Goal: Task Accomplishment & Management: Manage account settings

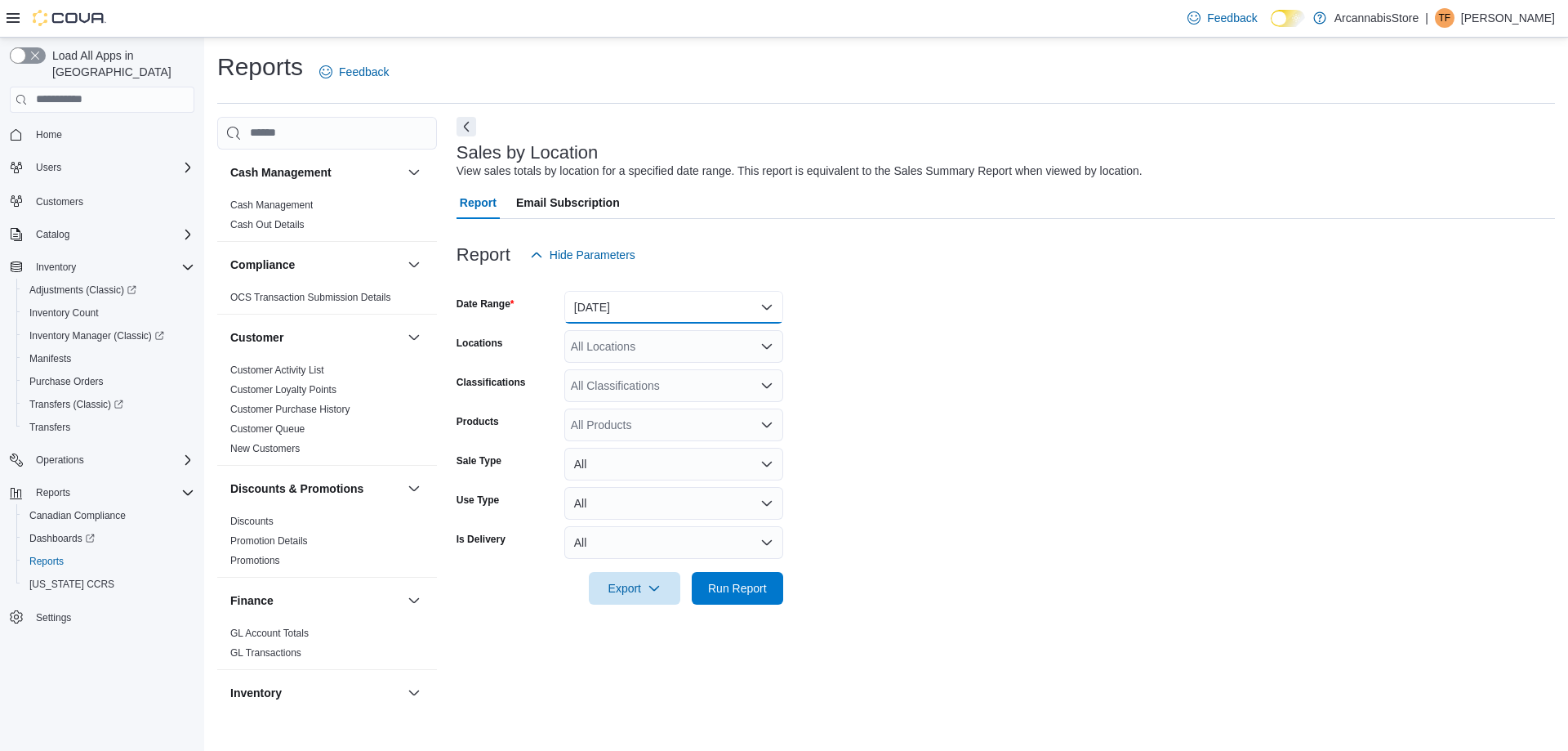
click at [638, 299] on button "[DATE]" at bounding box center [673, 307] width 219 height 33
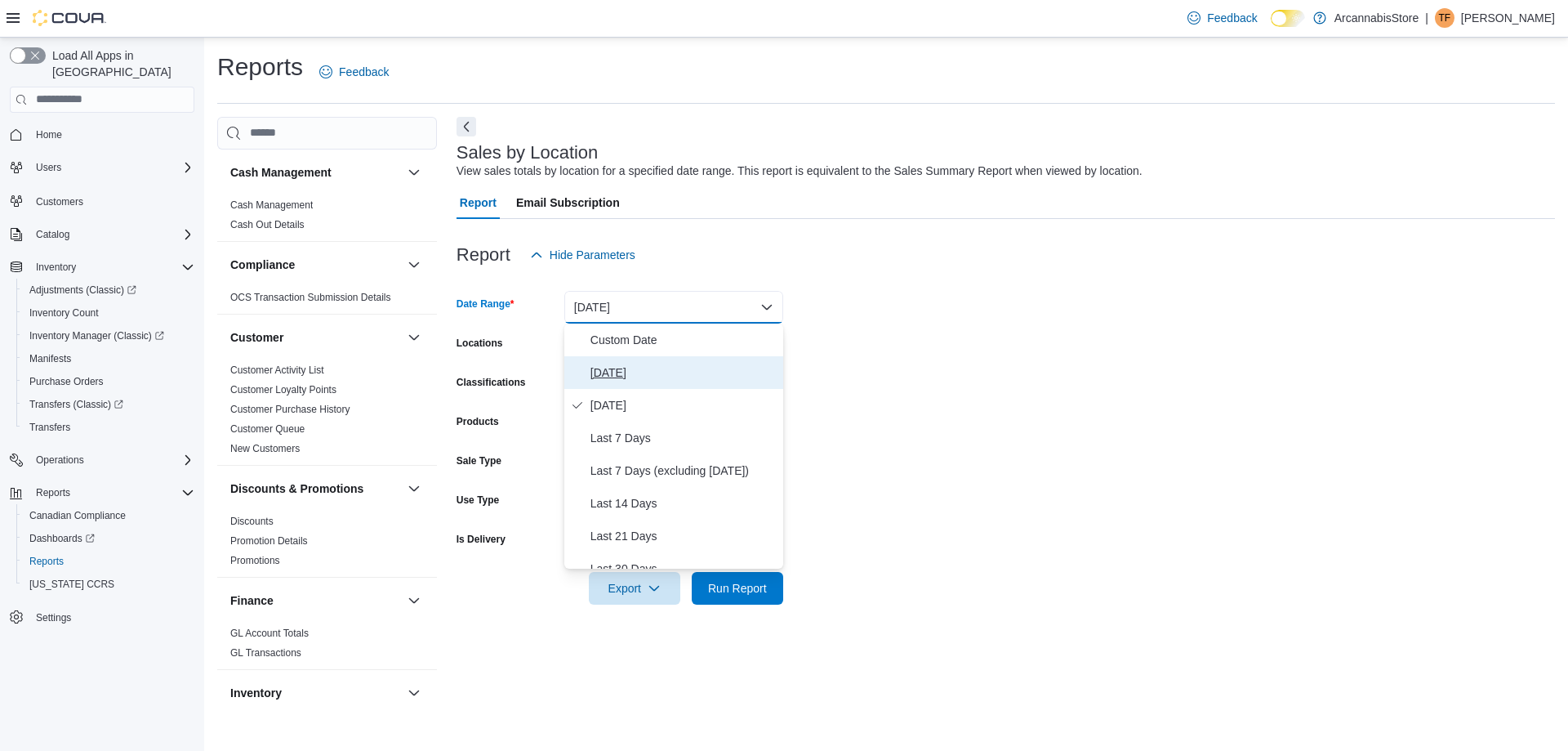
click at [654, 374] on span "[DATE]" at bounding box center [683, 372] width 186 height 19
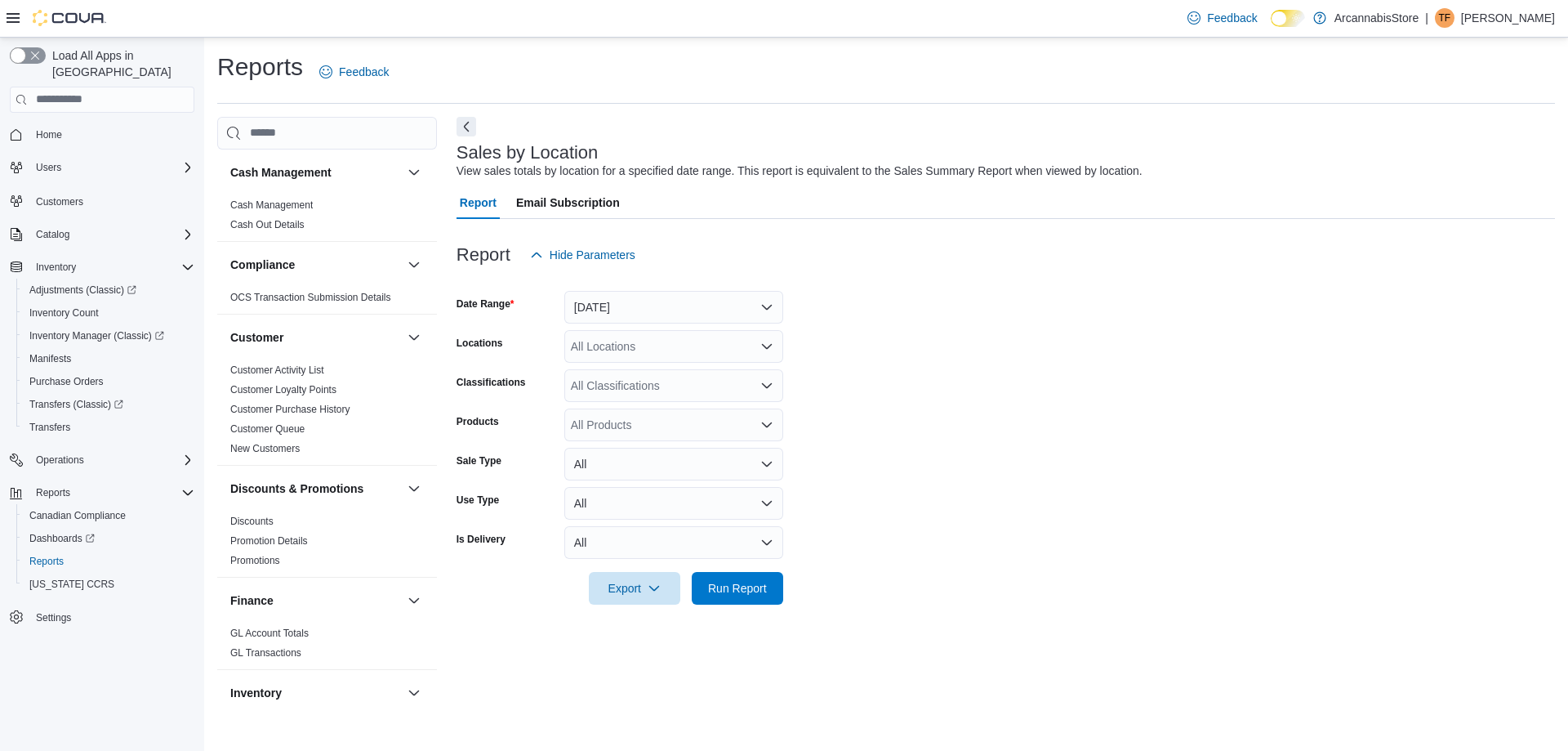
click at [653, 362] on div "All Locations" at bounding box center [673, 346] width 219 height 33
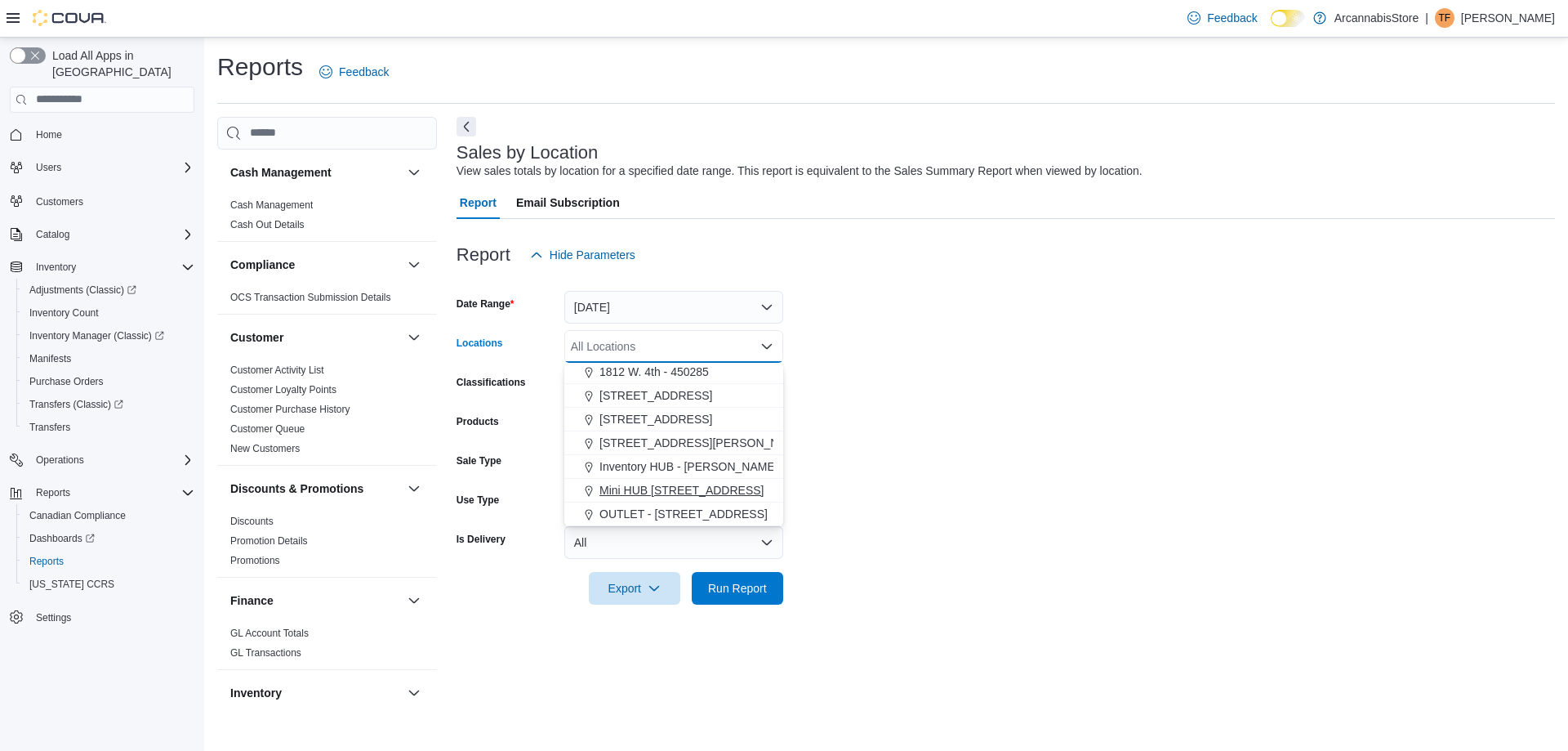
click at [696, 491] on span "Mini HUB [STREET_ADDRESS]" at bounding box center [681, 490] width 164 height 16
click at [740, 589] on span "Run Report" at bounding box center [737, 587] width 59 height 16
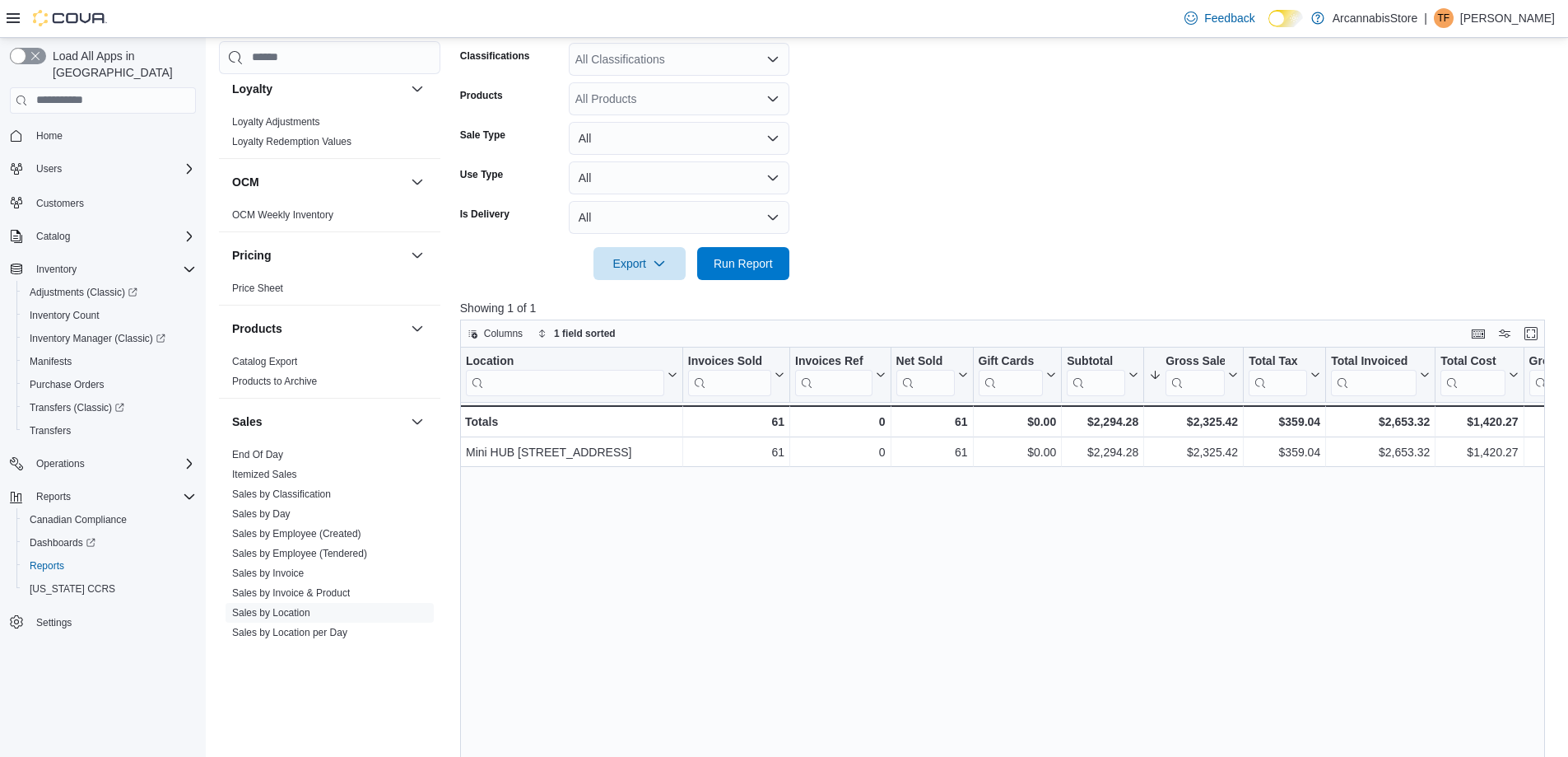
scroll to position [1020, 0]
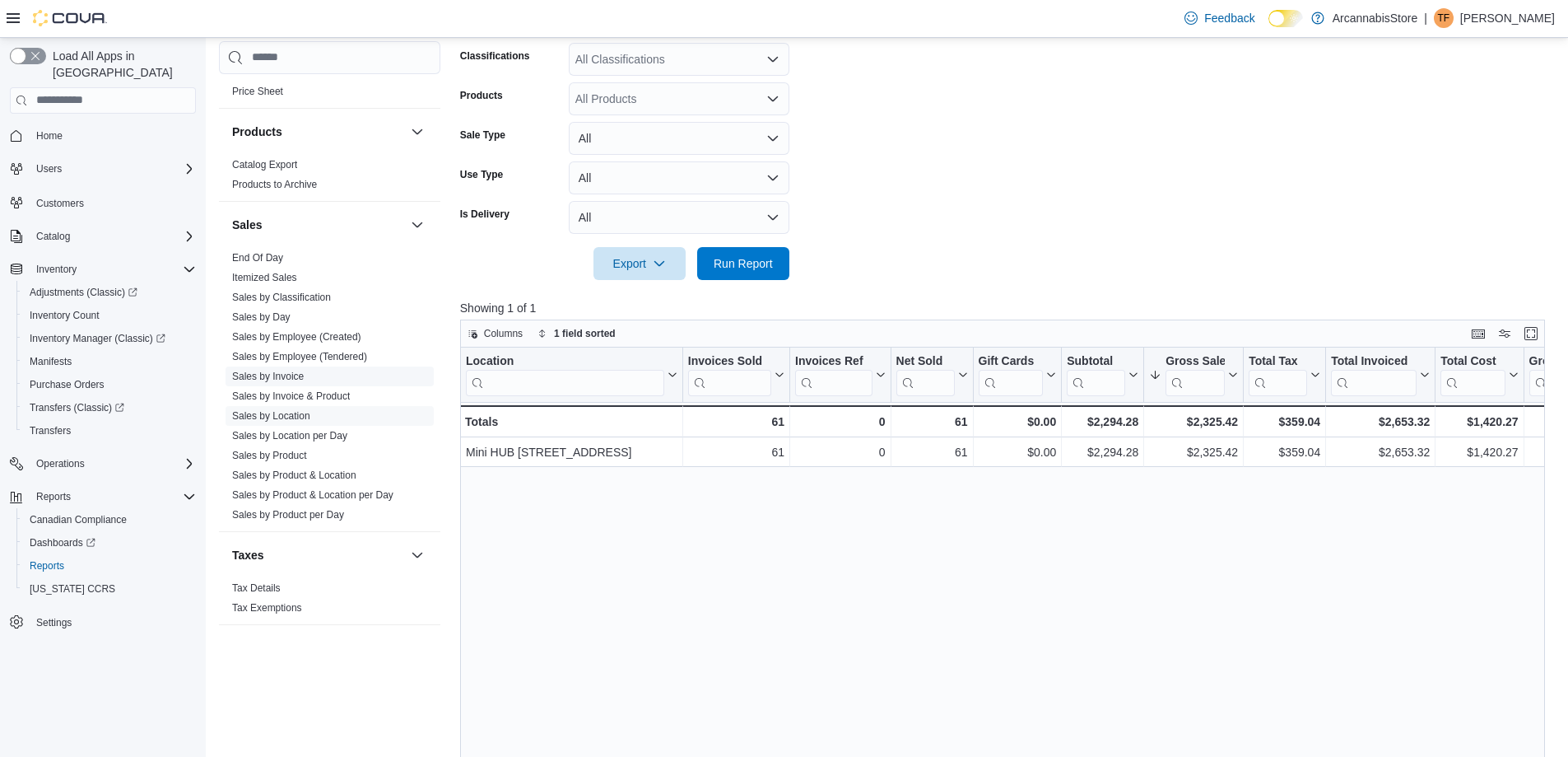
click at [284, 379] on link "Sales by Invoice" at bounding box center [268, 377] width 72 height 12
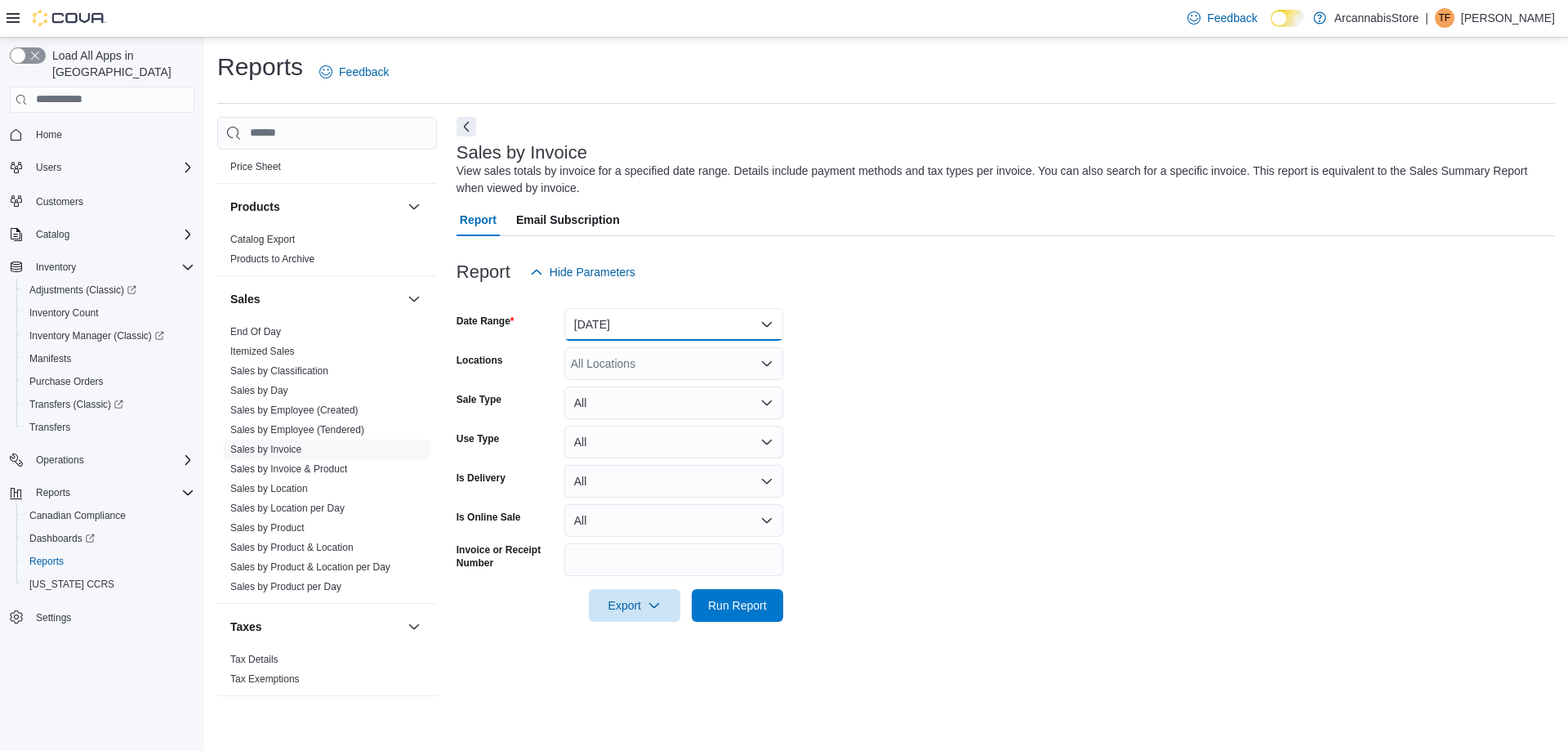
click at [635, 321] on button "[DATE]" at bounding box center [673, 324] width 219 height 33
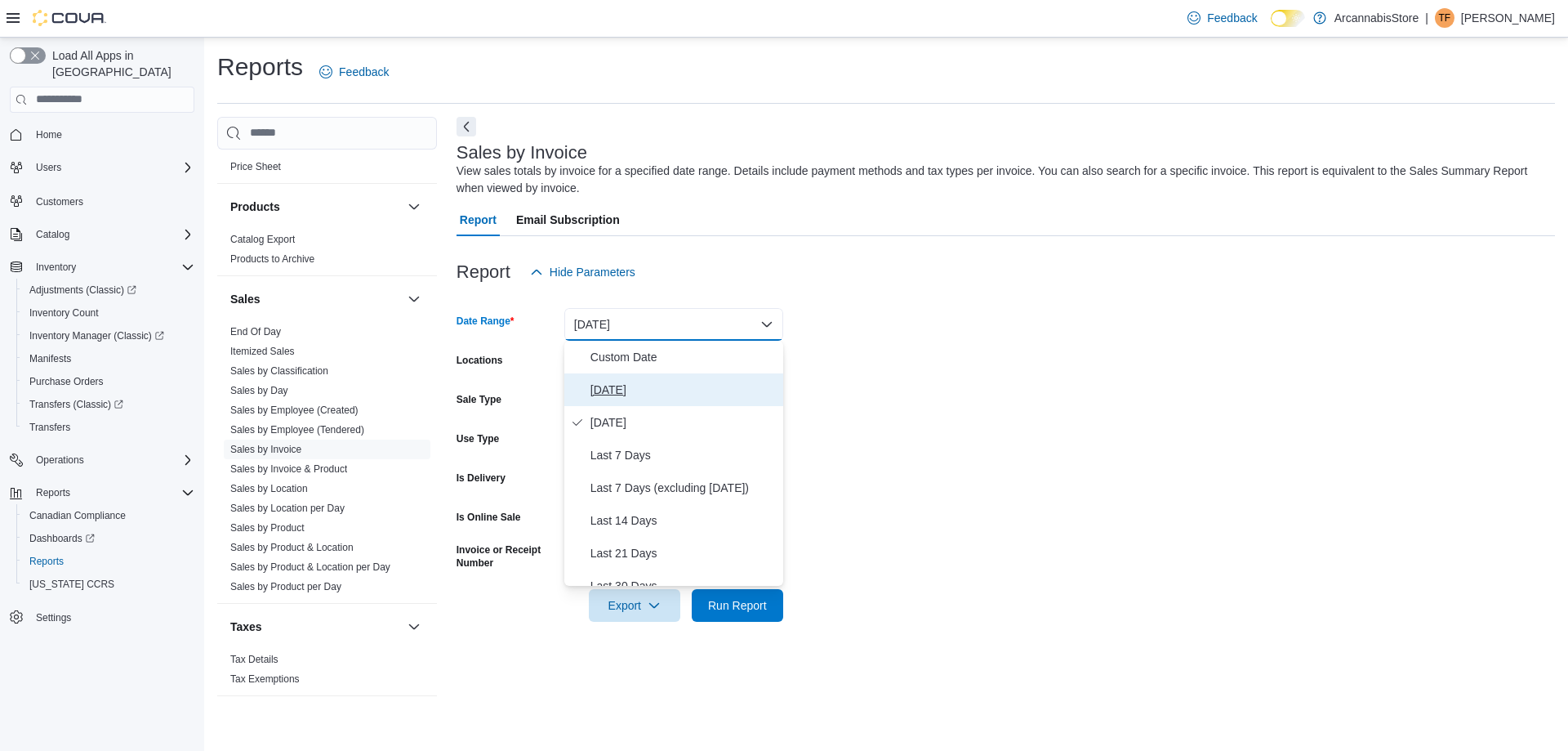
click at [654, 389] on span "[DATE]" at bounding box center [683, 389] width 186 height 19
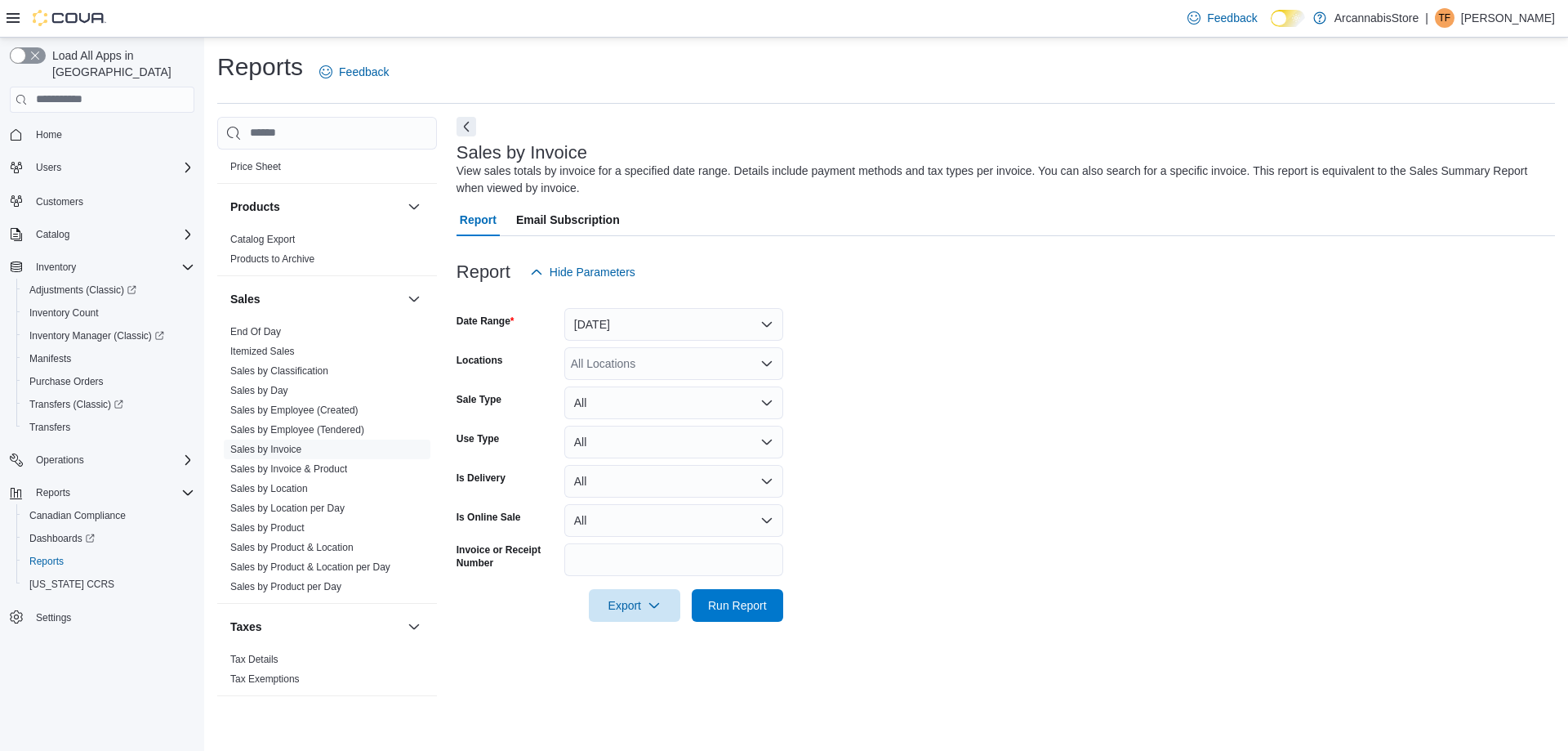
click at [661, 367] on div "All Locations" at bounding box center [673, 364] width 219 height 33
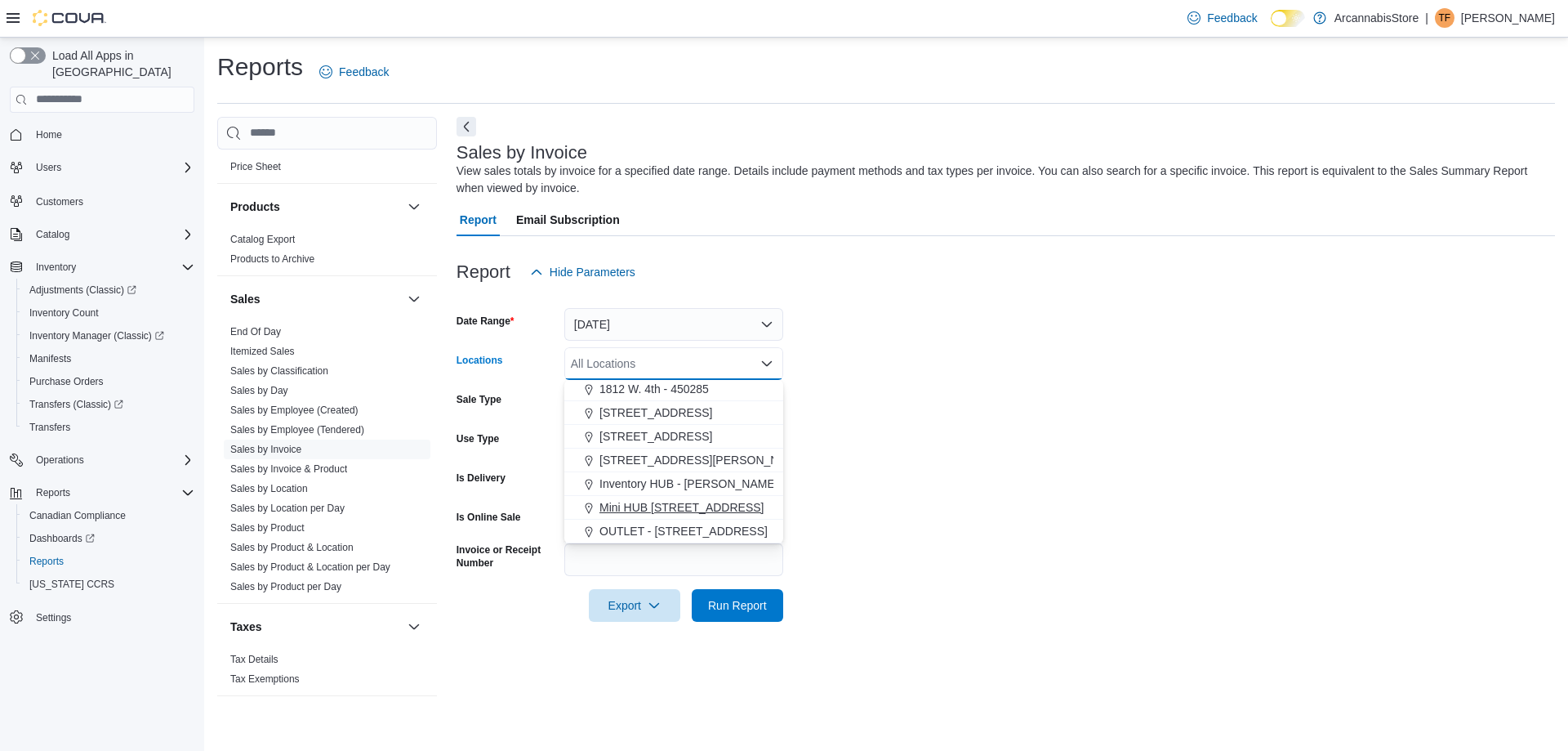
click at [713, 512] on span "Mini HUB [STREET_ADDRESS]" at bounding box center [681, 507] width 164 height 16
drag, startPoint x: 922, startPoint y: 582, endPoint x: 852, endPoint y: 581, distance: 70.0
click at [921, 582] on div at bounding box center [1005, 582] width 1098 height 13
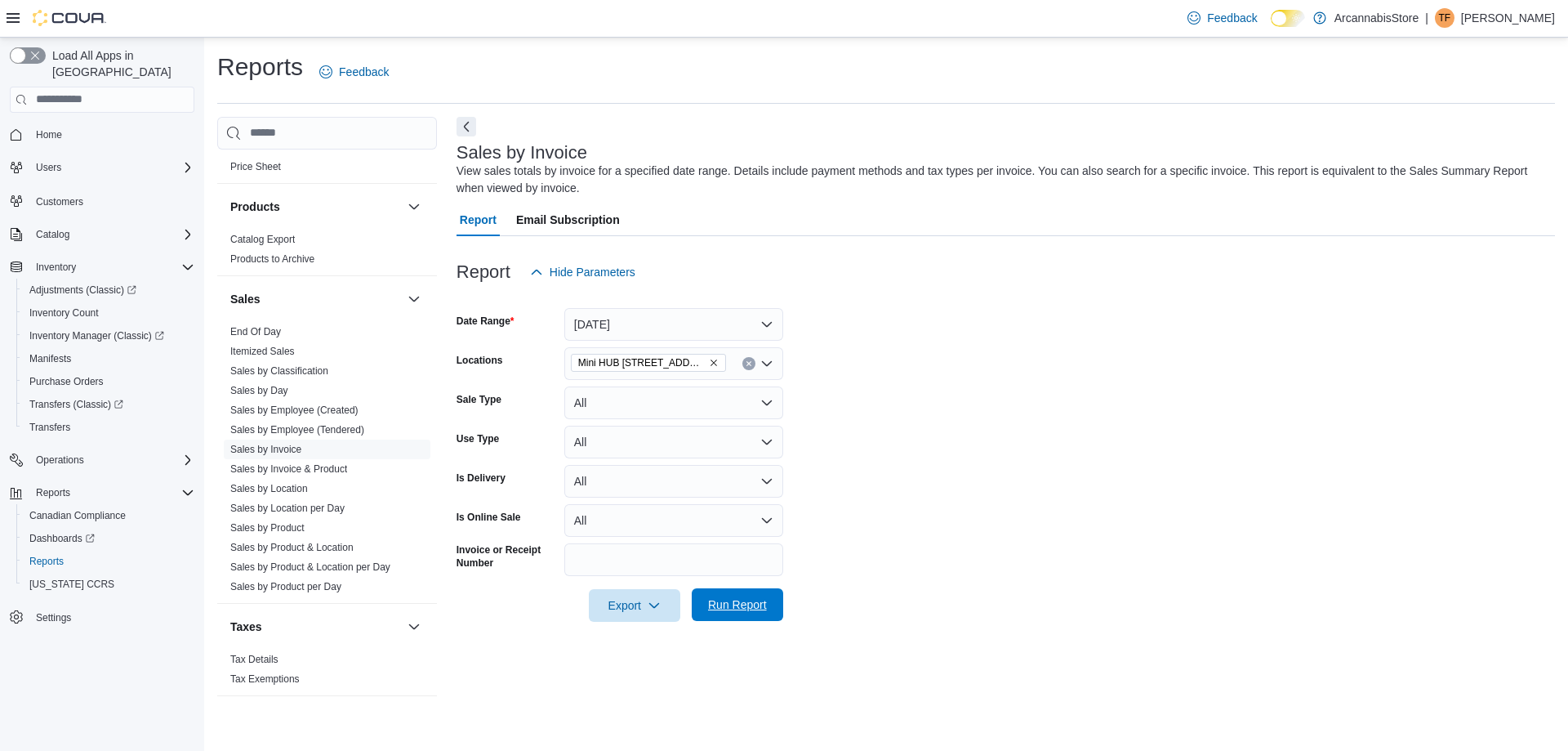
click at [773, 594] on button "Run Report" at bounding box center [737, 604] width 91 height 33
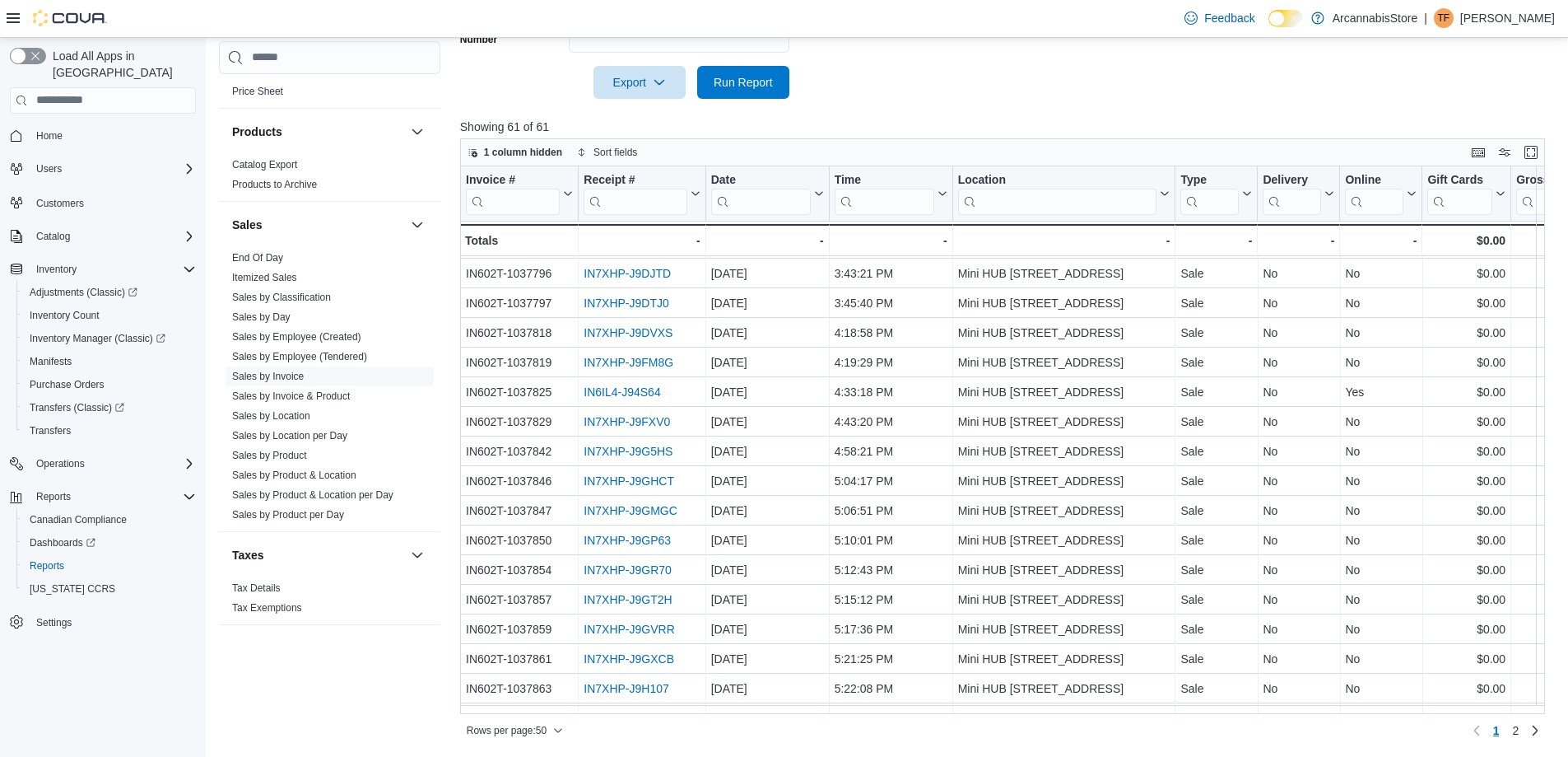
scroll to position [988, 0]
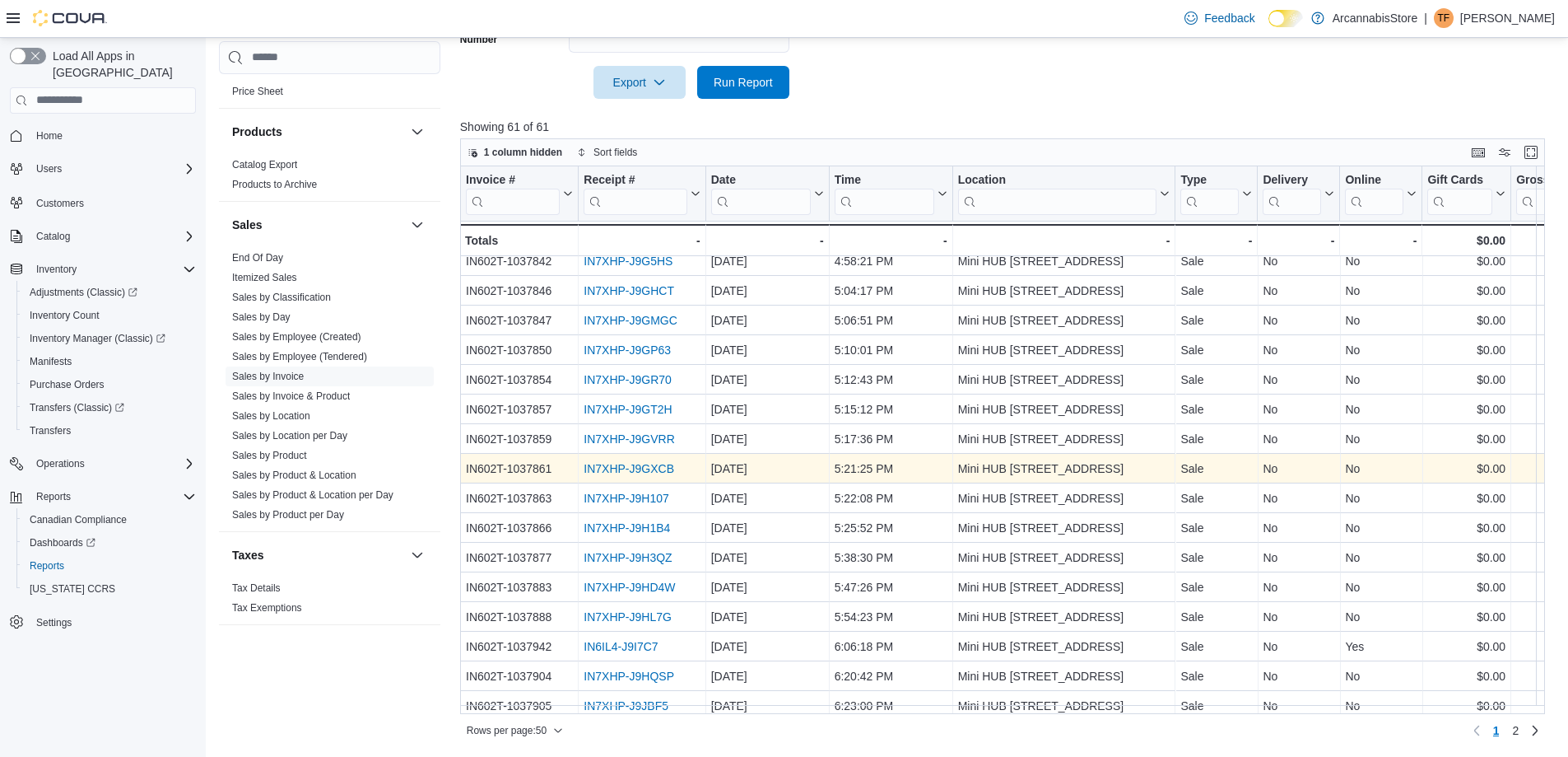
click at [673, 471] on link "IN7XHP-J9GXCB" at bounding box center [629, 468] width 90 height 13
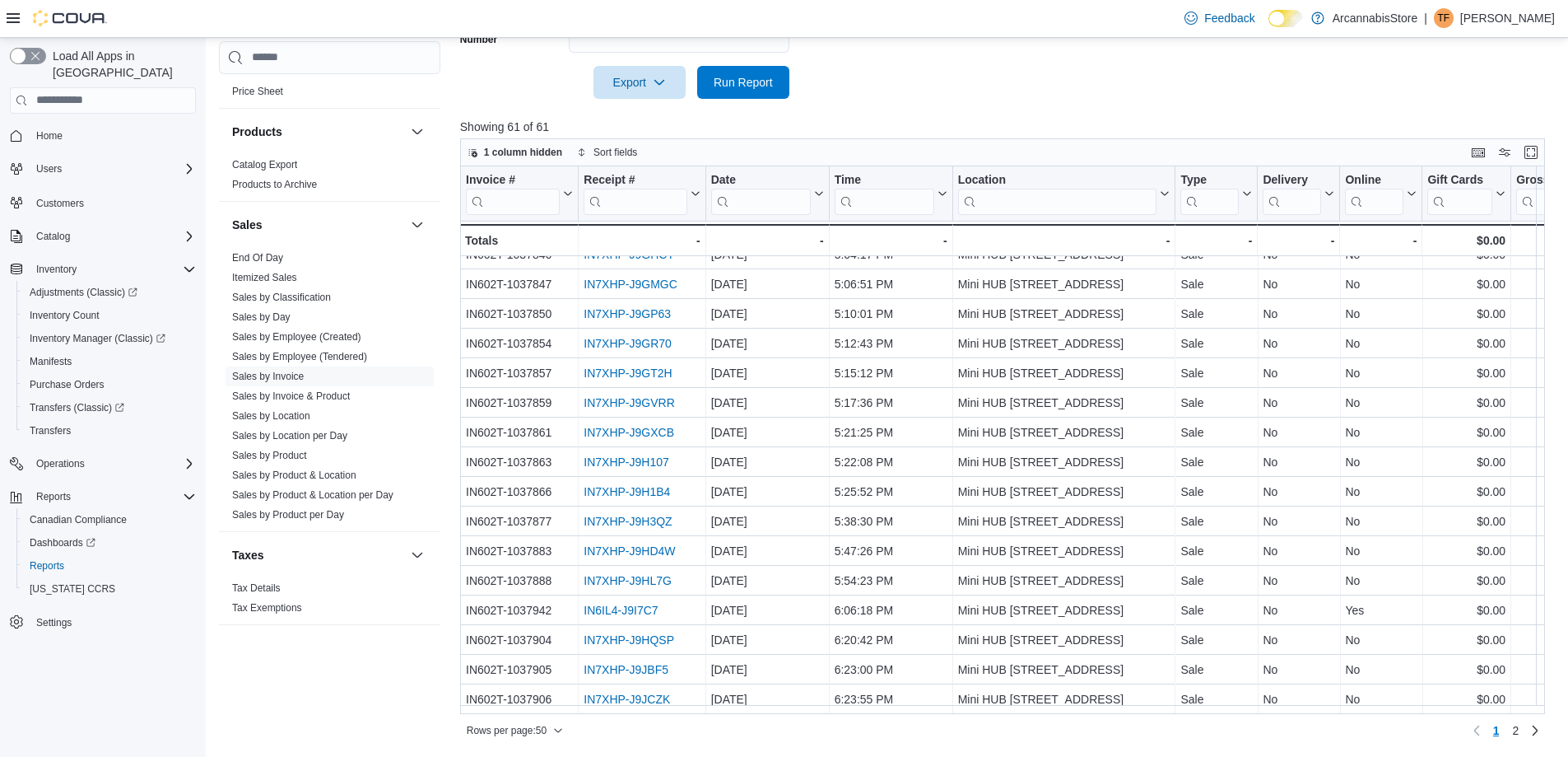
scroll to position [1032, 0]
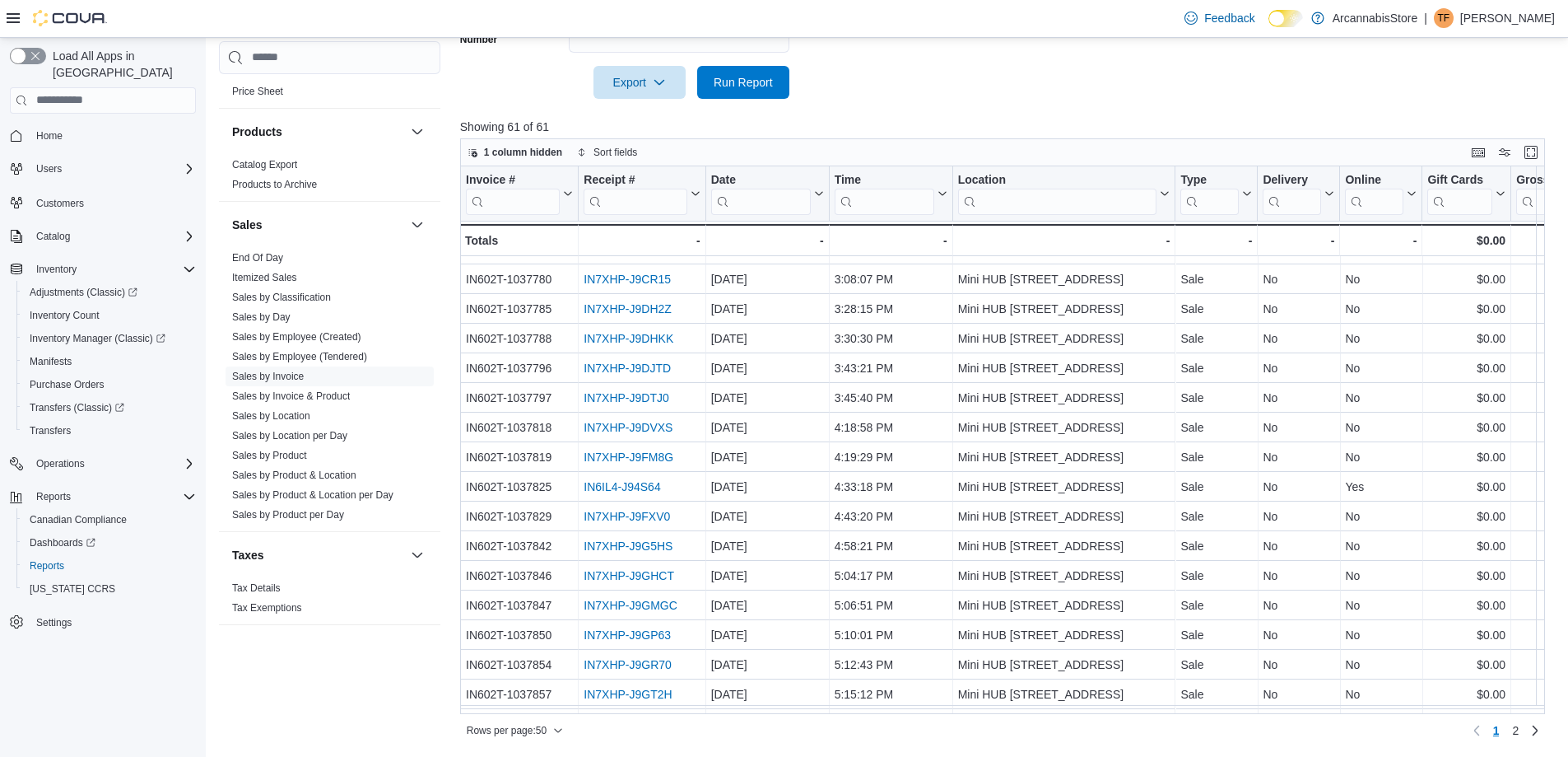
scroll to position [456, 0]
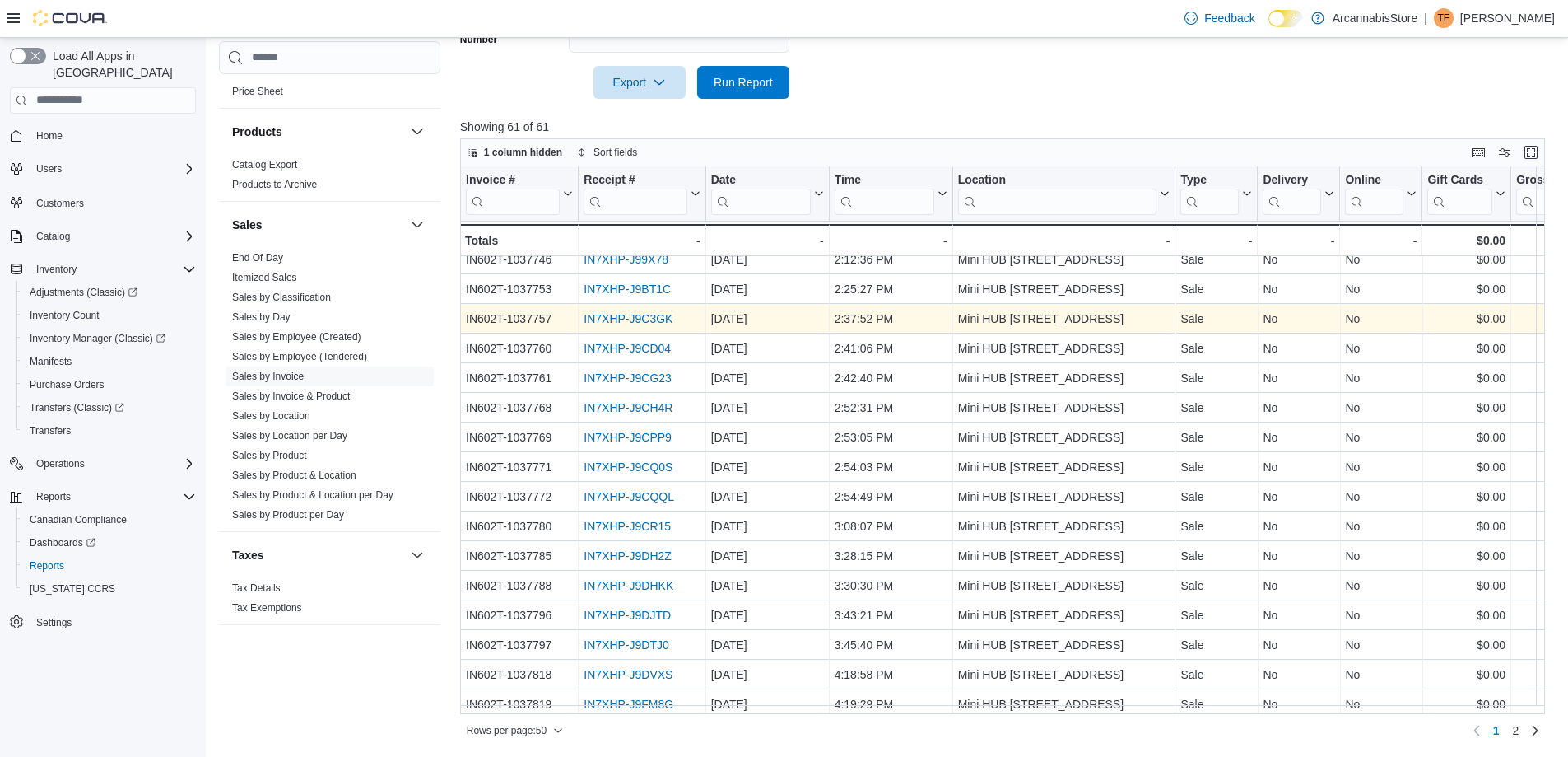
click at [630, 325] on link "IN7XHP-J9C3GK" at bounding box center [628, 318] width 89 height 13
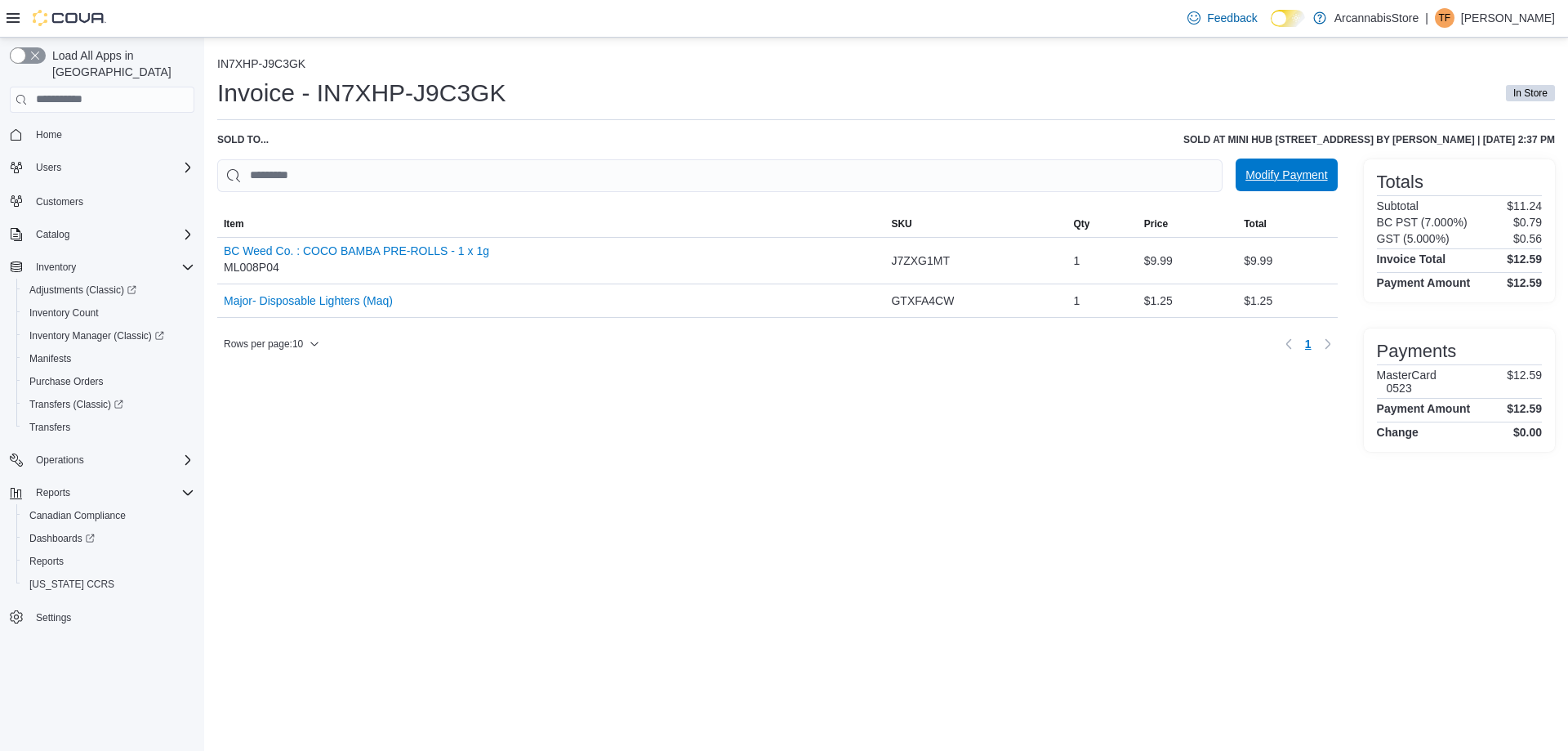
click at [1283, 184] on span "Modify Payment" at bounding box center [1286, 174] width 82 height 33
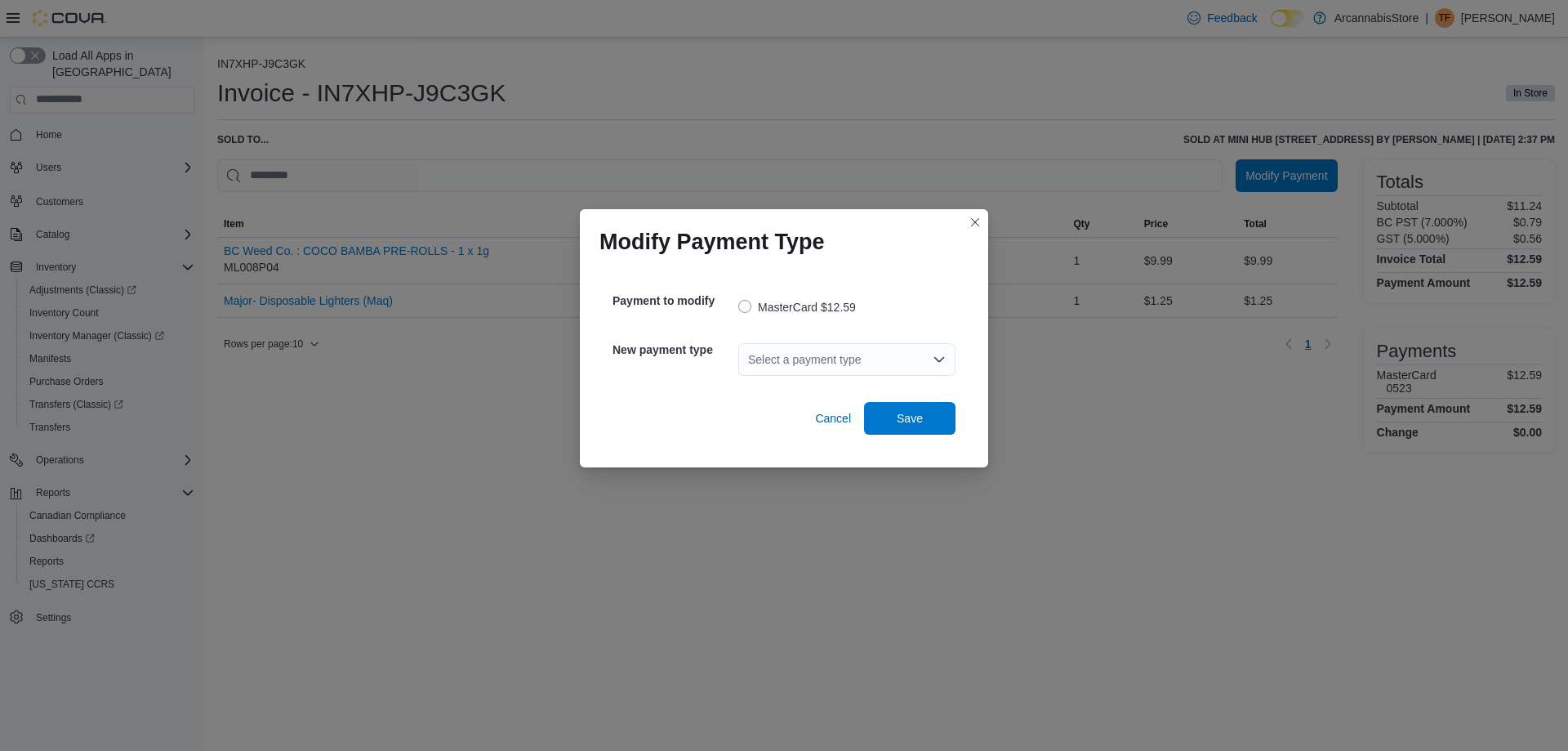
click at [849, 355] on div "Select a payment type" at bounding box center [846, 359] width 217 height 33
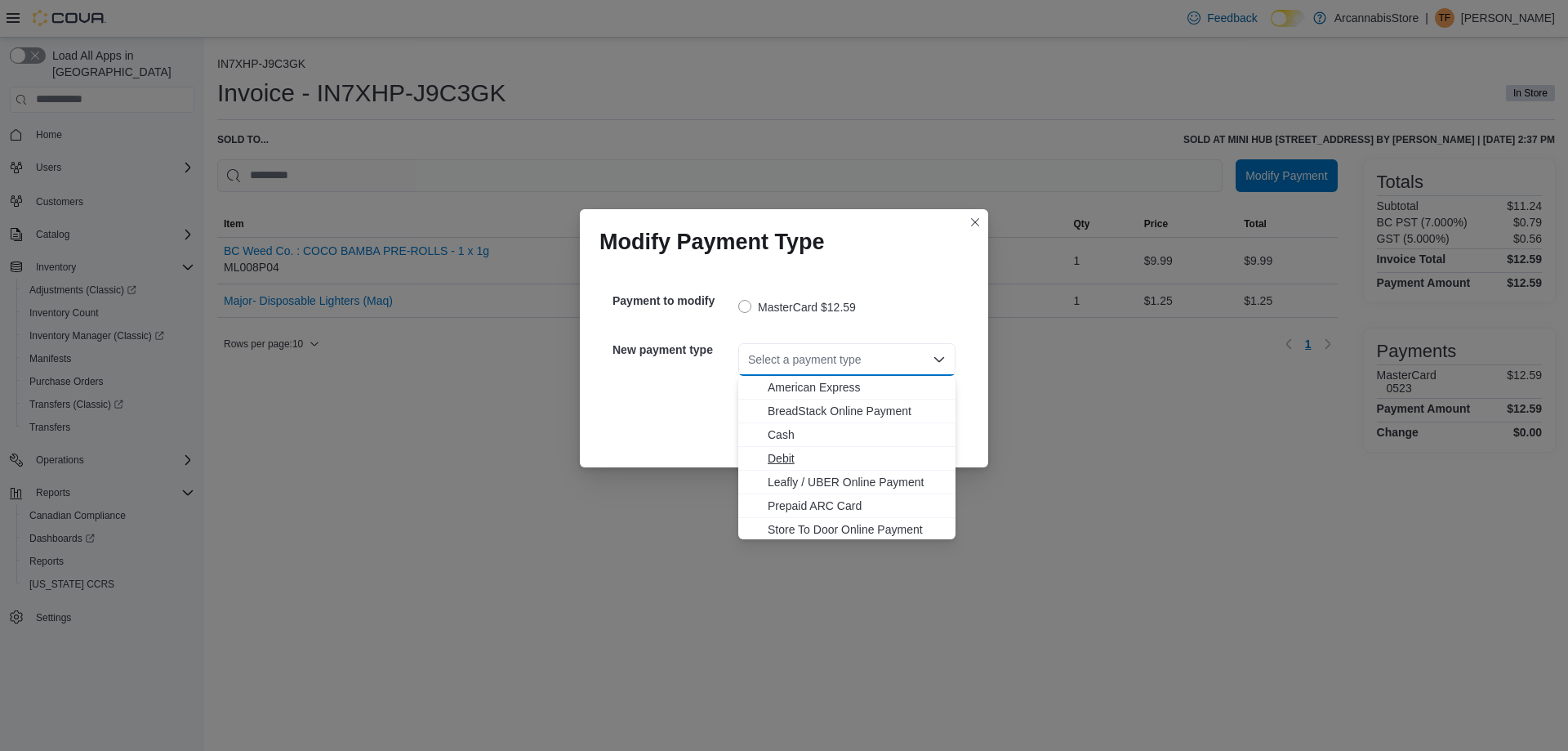
click at [779, 449] on button "Debit" at bounding box center [846, 458] width 217 height 24
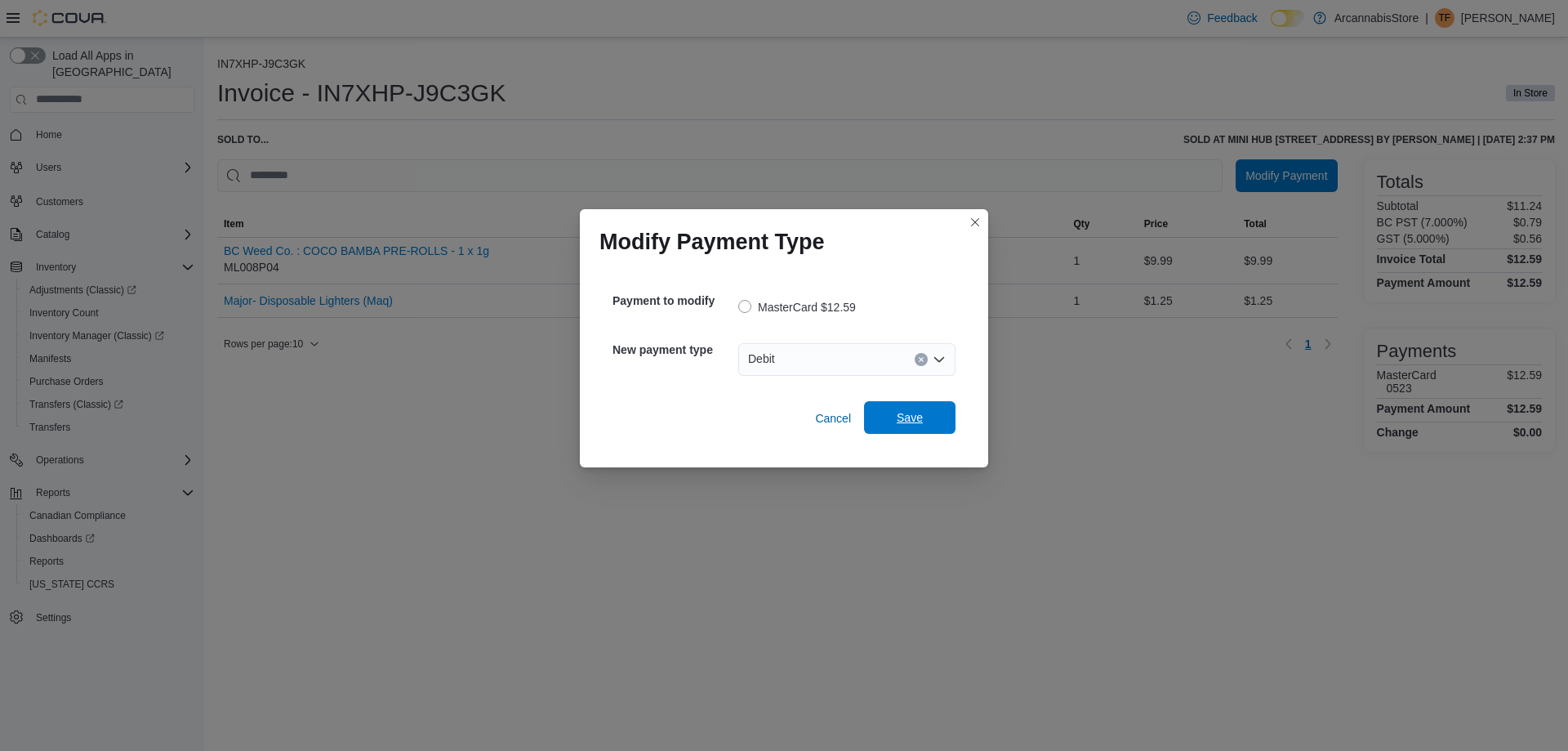
click at [877, 424] on span "Save" at bounding box center [910, 417] width 72 height 33
